Goal: Information Seeking & Learning: Learn about a topic

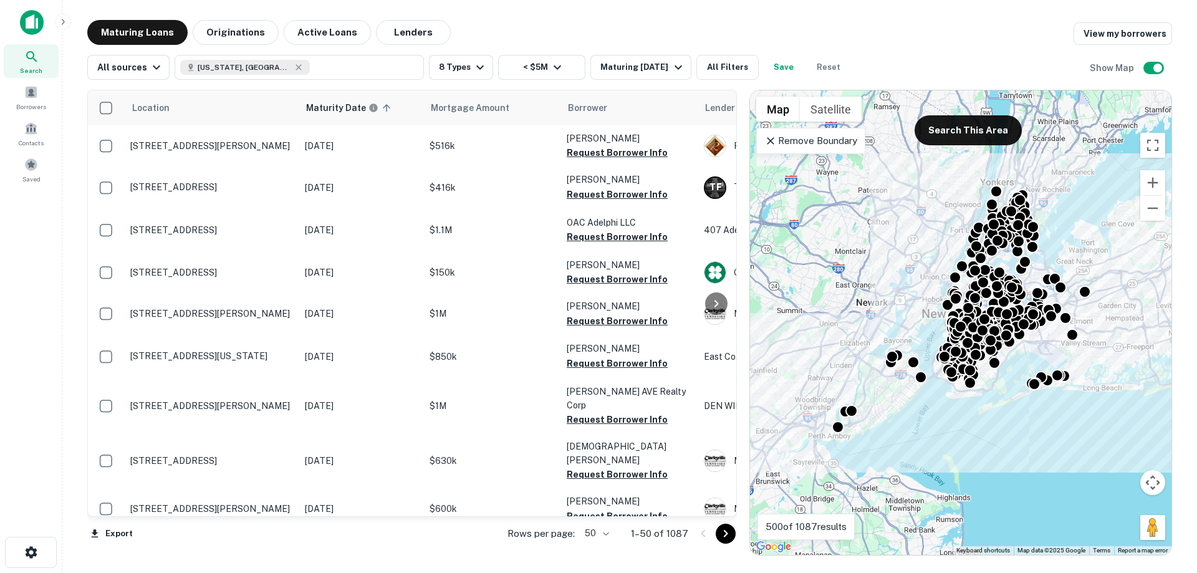
scroll to position [748, 0]
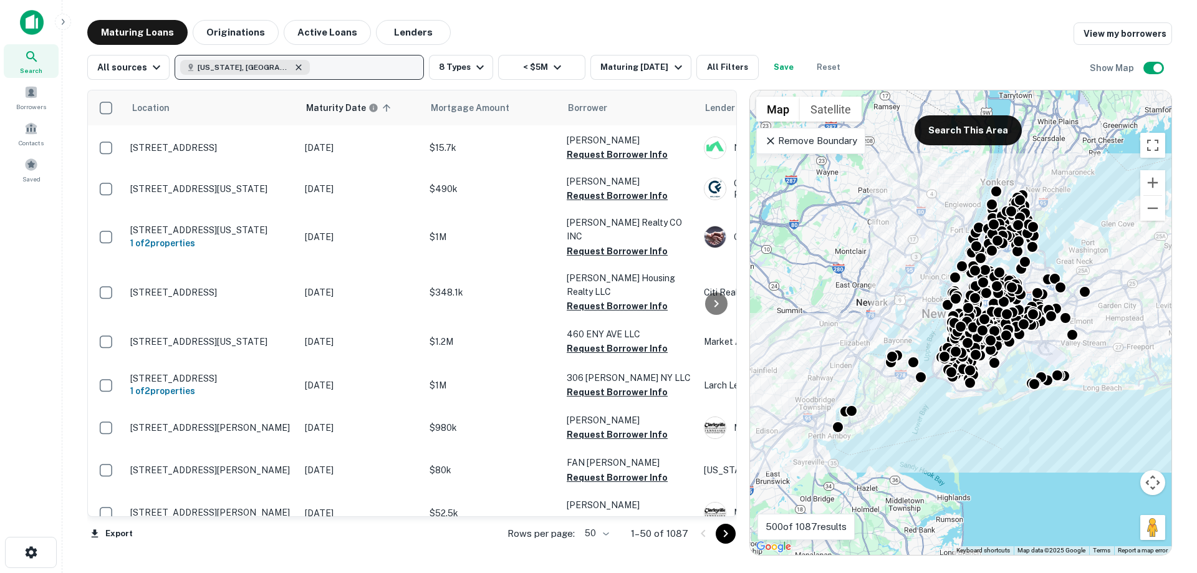
click at [296, 65] on icon "button" at bounding box center [299, 67] width 6 height 6
click at [279, 69] on p "Enter addresses, locations or lender names" at bounding box center [285, 67] width 201 height 15
drag, startPoint x: 240, startPoint y: 63, endPoint x: 238, endPoint y: 56, distance: 7.3
click at [239, 61] on p "Enter addresses, locations or lender names" at bounding box center [285, 67] width 201 height 15
type input "********"
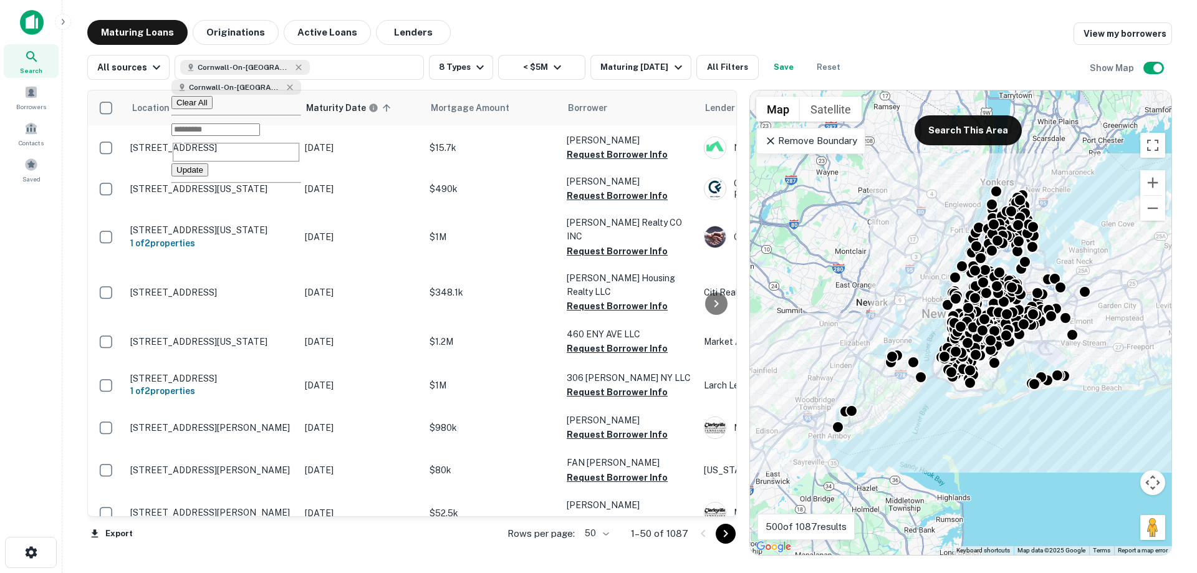
click at [208, 168] on button "Update" at bounding box center [189, 169] width 37 height 13
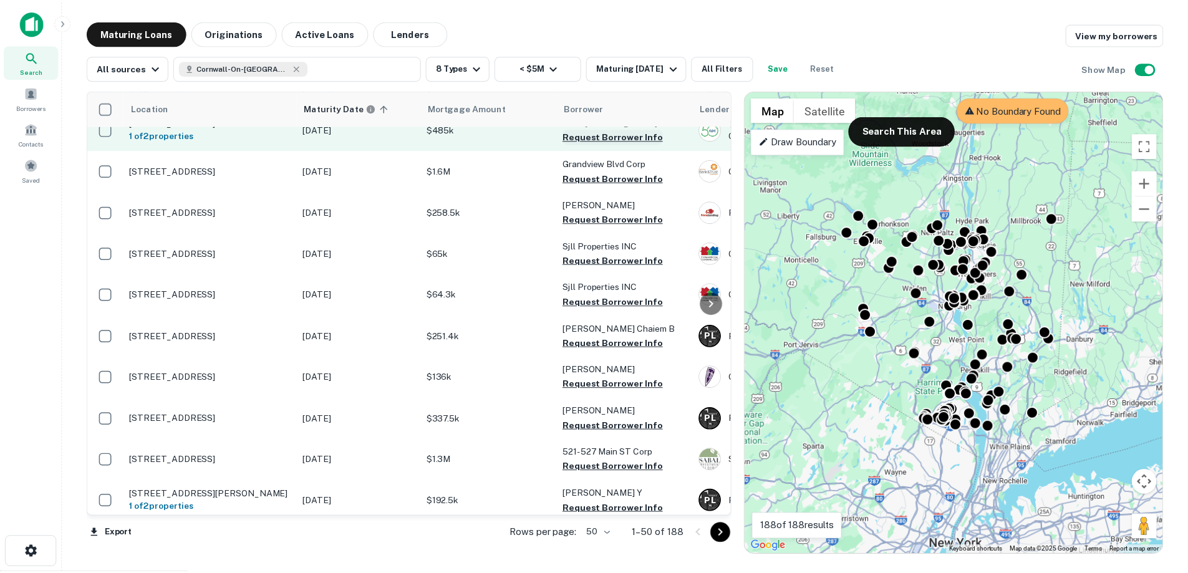
scroll to position [249, 0]
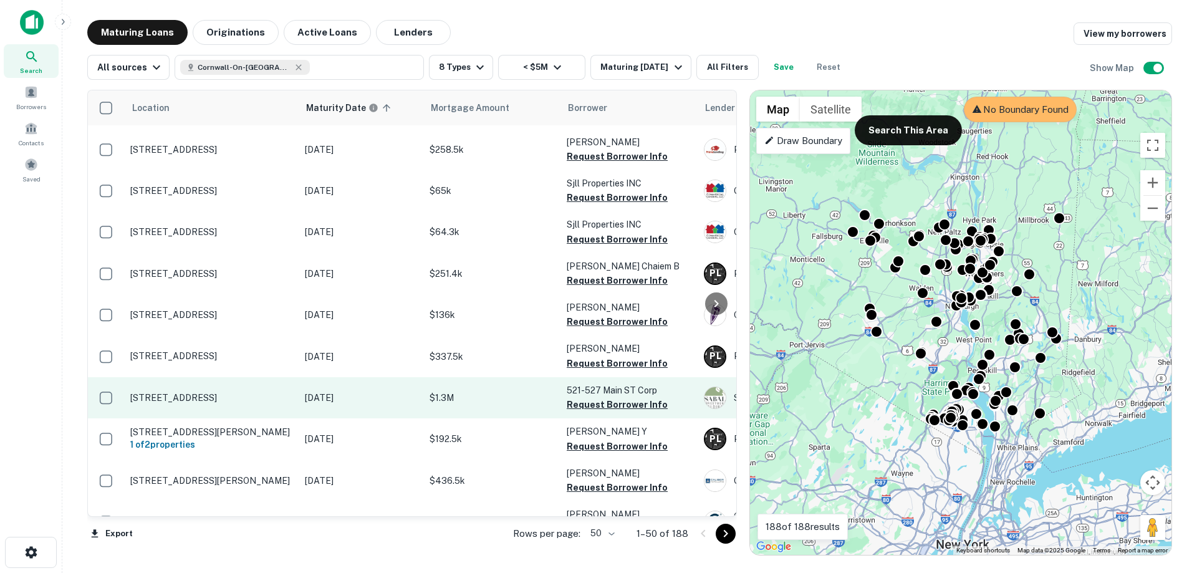
click at [248, 404] on td "[STREET_ADDRESS]" at bounding box center [211, 397] width 175 height 41
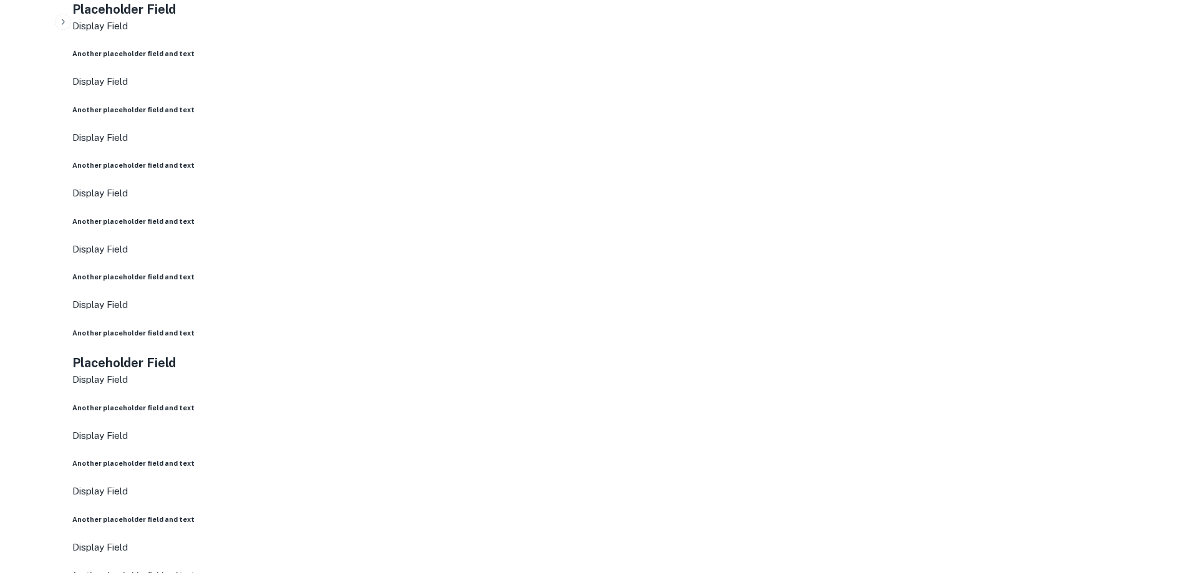
scroll to position [748, 0]
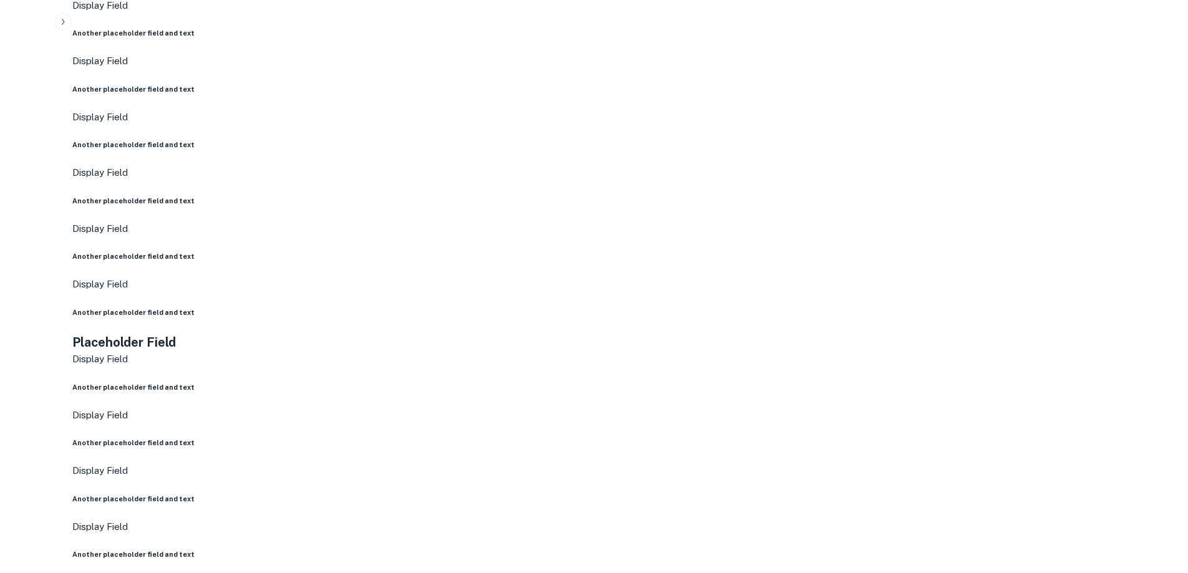
drag, startPoint x: 608, startPoint y: 420, endPoint x: 507, endPoint y: 420, distance: 101.0
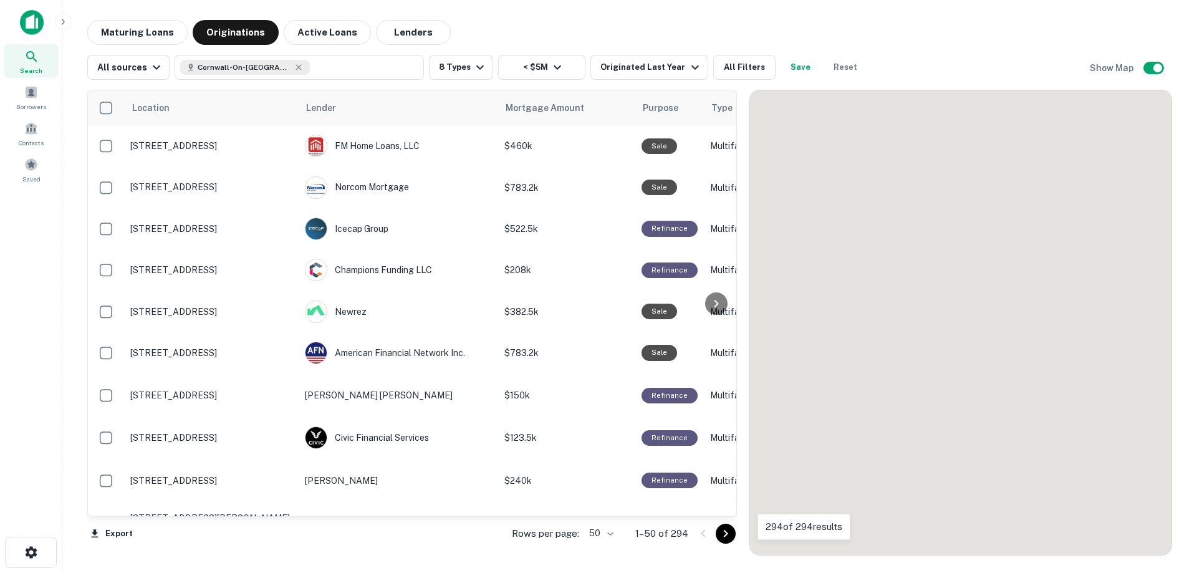
scroll to position [748, 0]
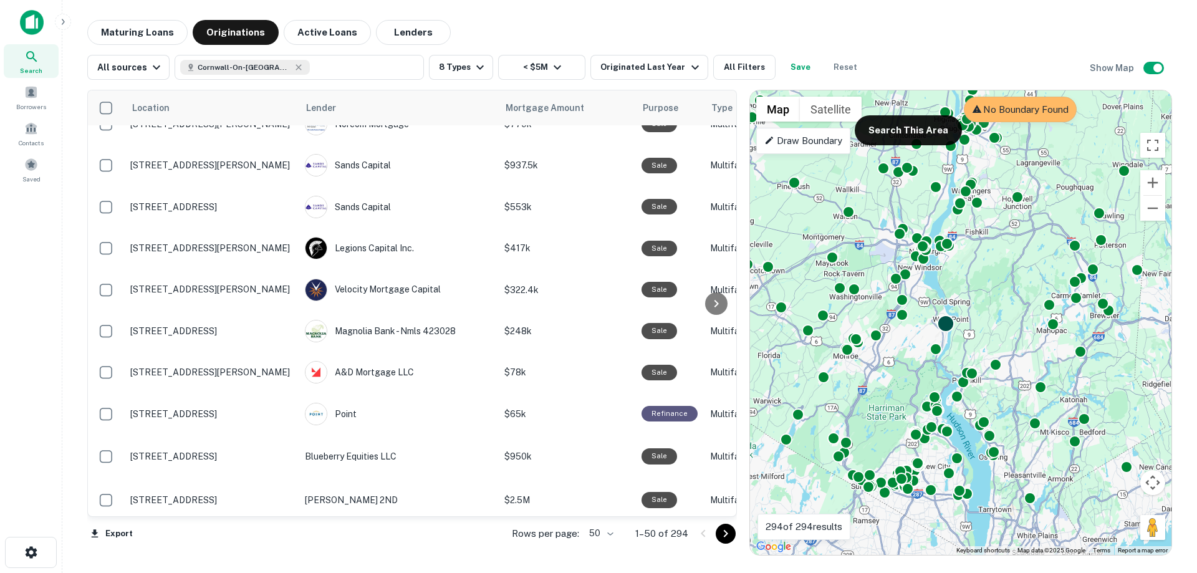
click at [949, 321] on div at bounding box center [946, 323] width 18 height 18
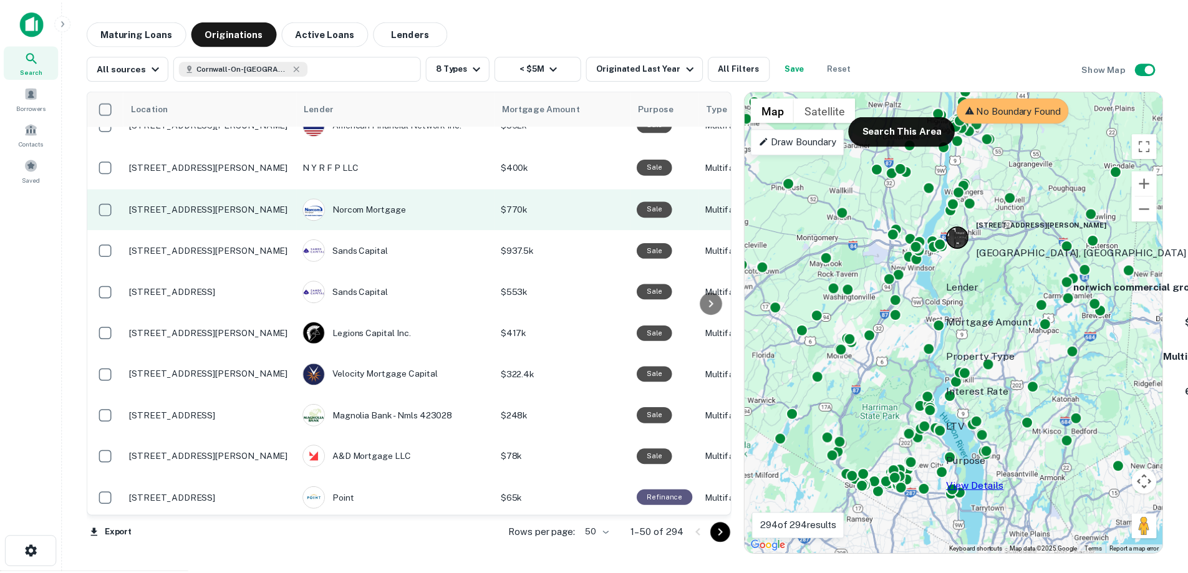
scroll to position [686, 0]
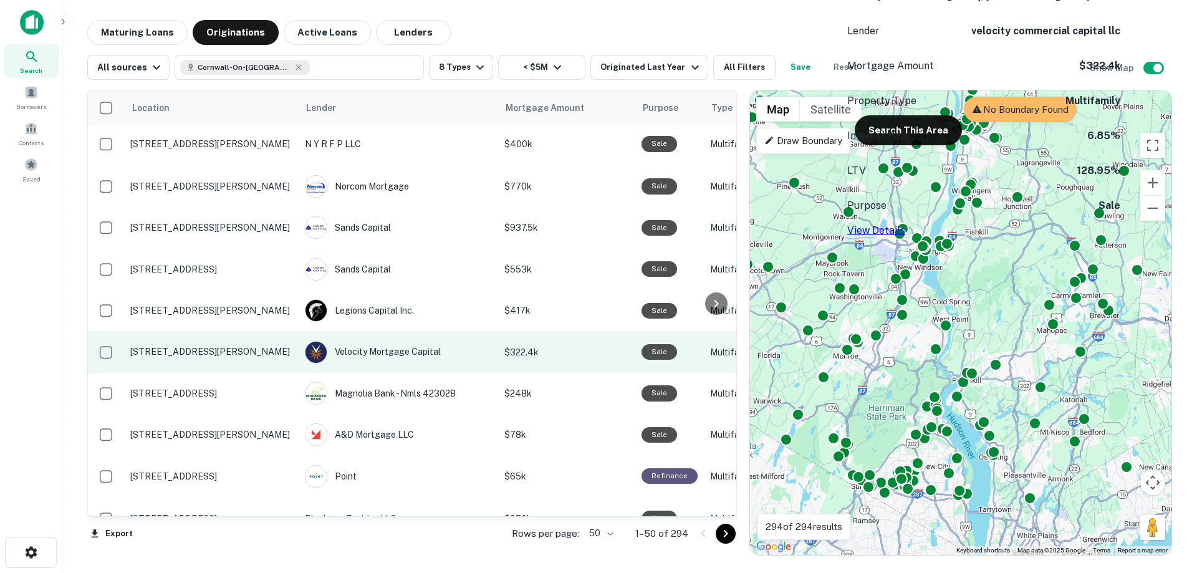
click at [213, 344] on td "[STREET_ADDRESS][PERSON_NAME]" at bounding box center [211, 351] width 175 height 41
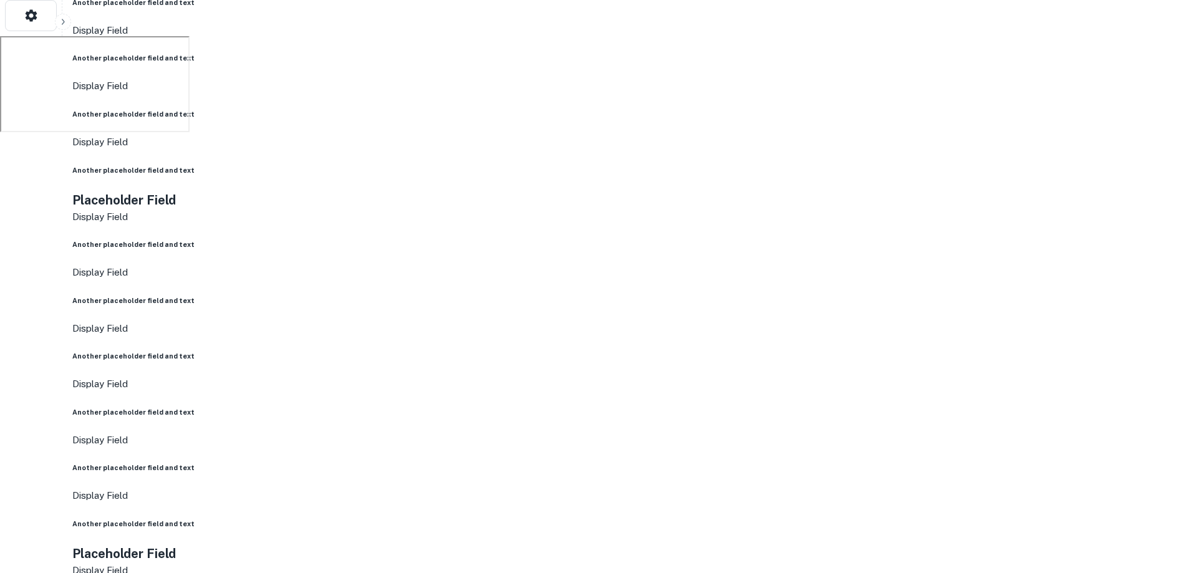
scroll to position [374, 0]
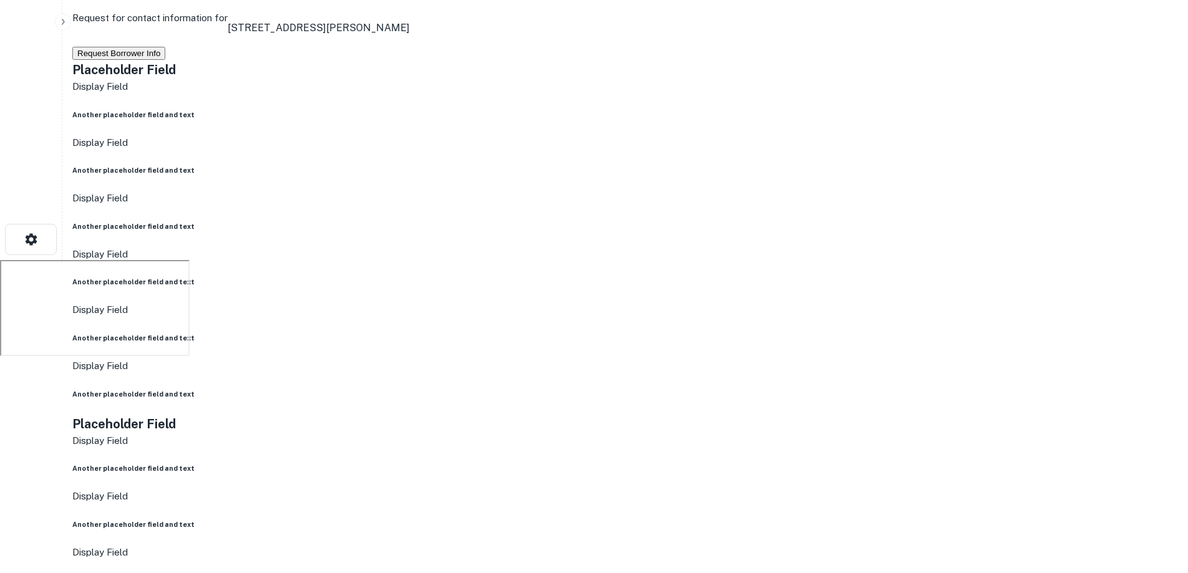
scroll to position [312, 0]
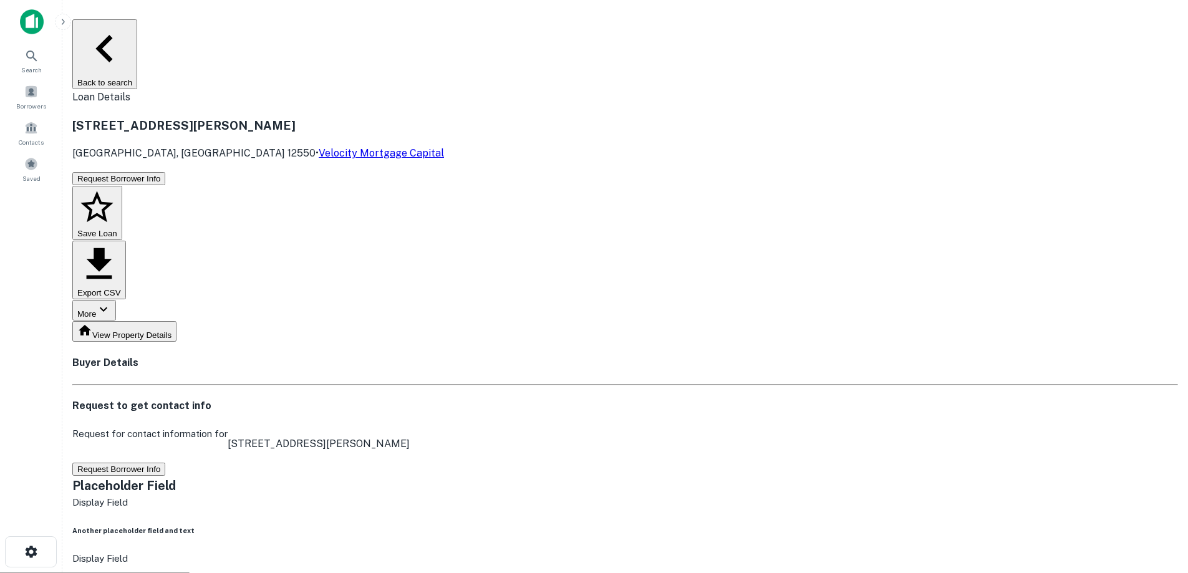
scroll to position [0, 0]
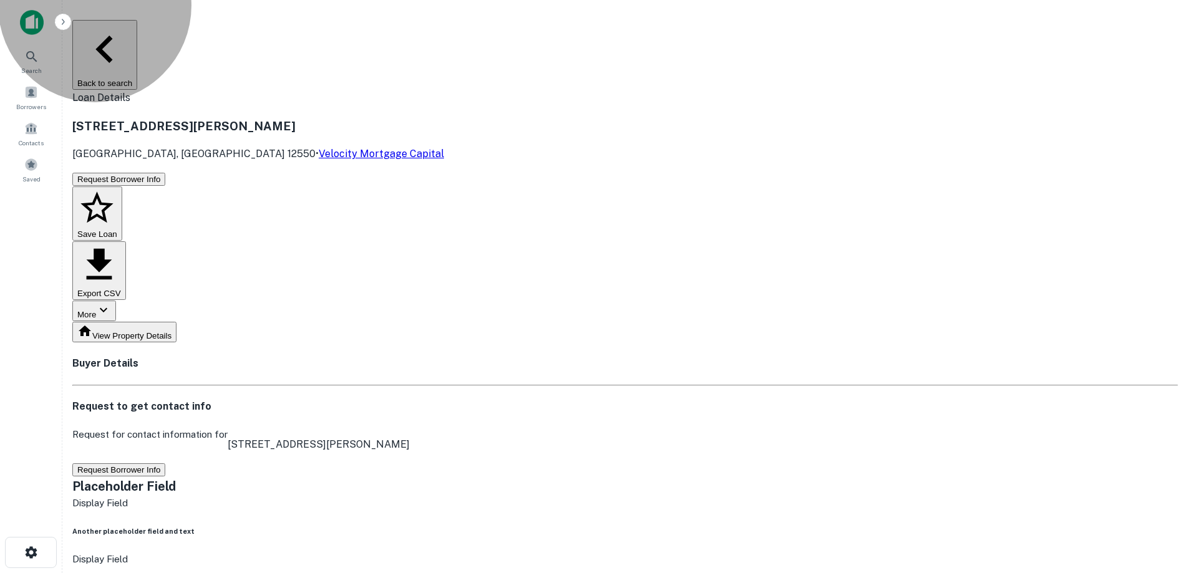
click at [176, 322] on button "View Property Details" at bounding box center [124, 332] width 104 height 21
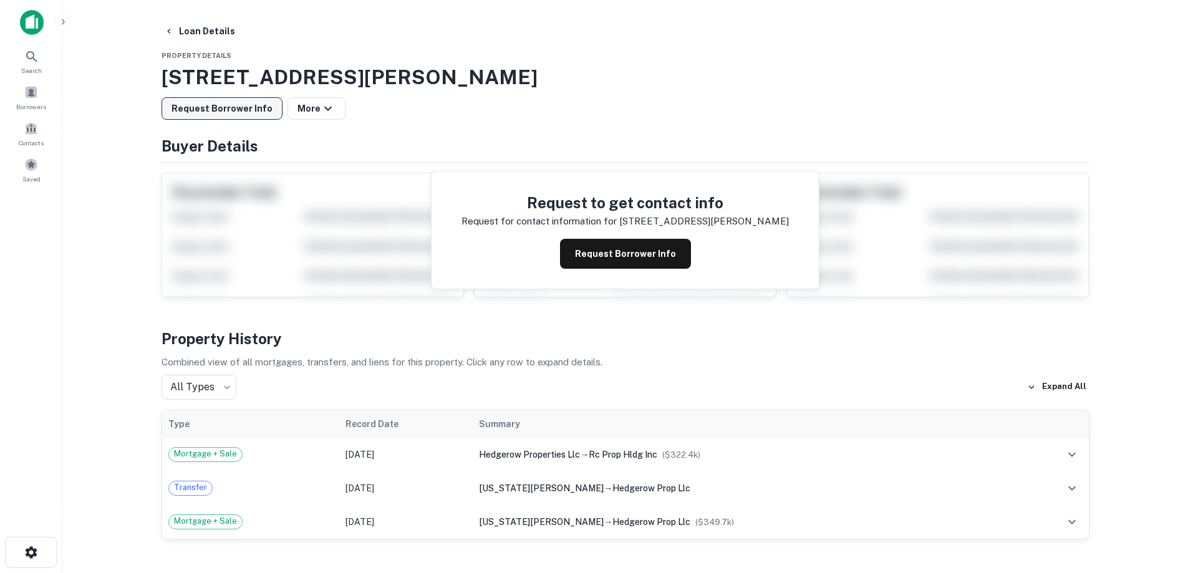
click at [236, 109] on button "Request Borrower Info" at bounding box center [222, 108] width 121 height 22
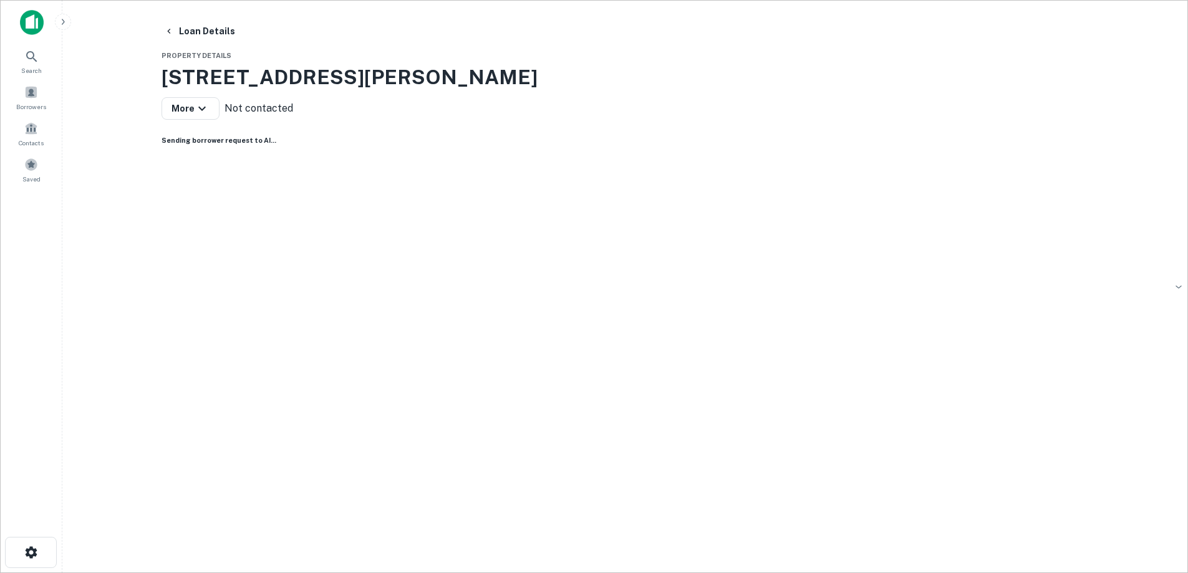
click at [363, 70] on h3 "[STREET_ADDRESS][PERSON_NAME]" at bounding box center [626, 77] width 928 height 30
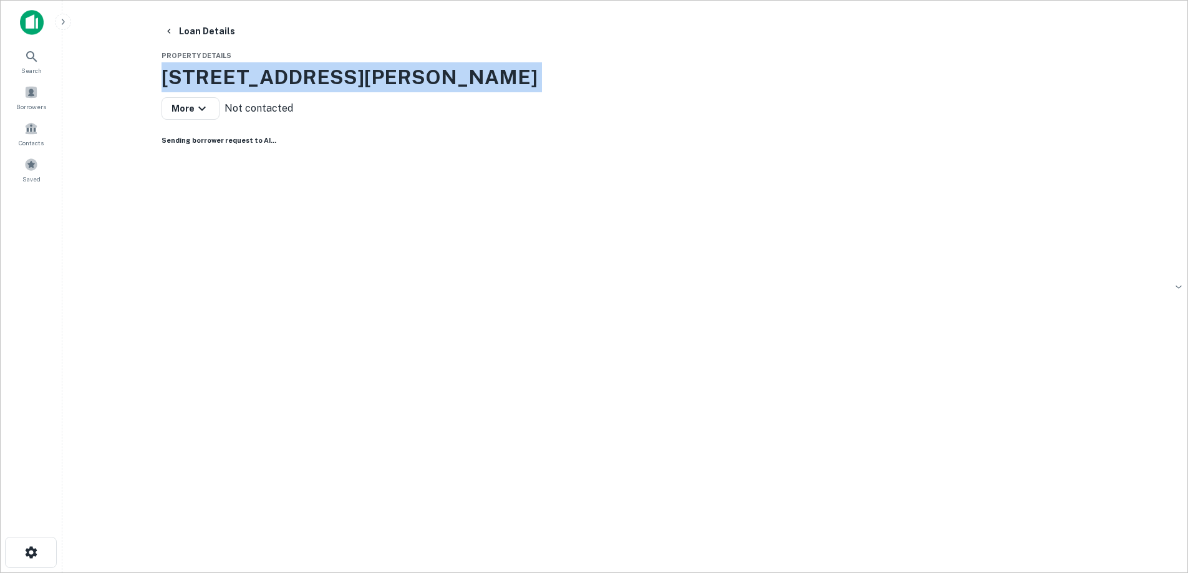
click at [363, 70] on h3 "[STREET_ADDRESS][PERSON_NAME]" at bounding box center [626, 77] width 928 height 30
